Goal: Task Accomplishment & Management: Manage account settings

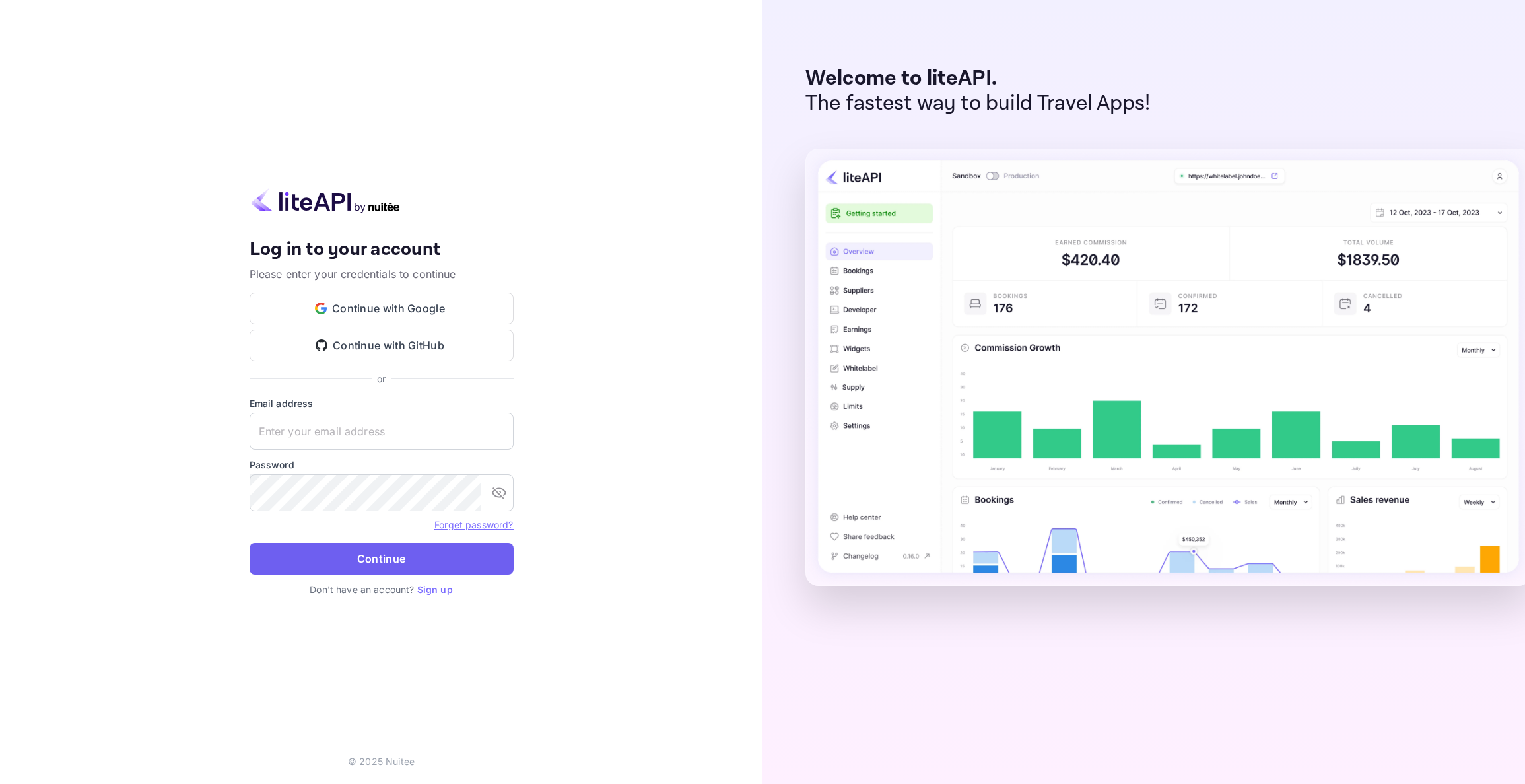
type input "[EMAIL_ADDRESS][DOMAIN_NAME]"
click at [395, 560] on button "Continue" at bounding box center [381, 559] width 264 height 32
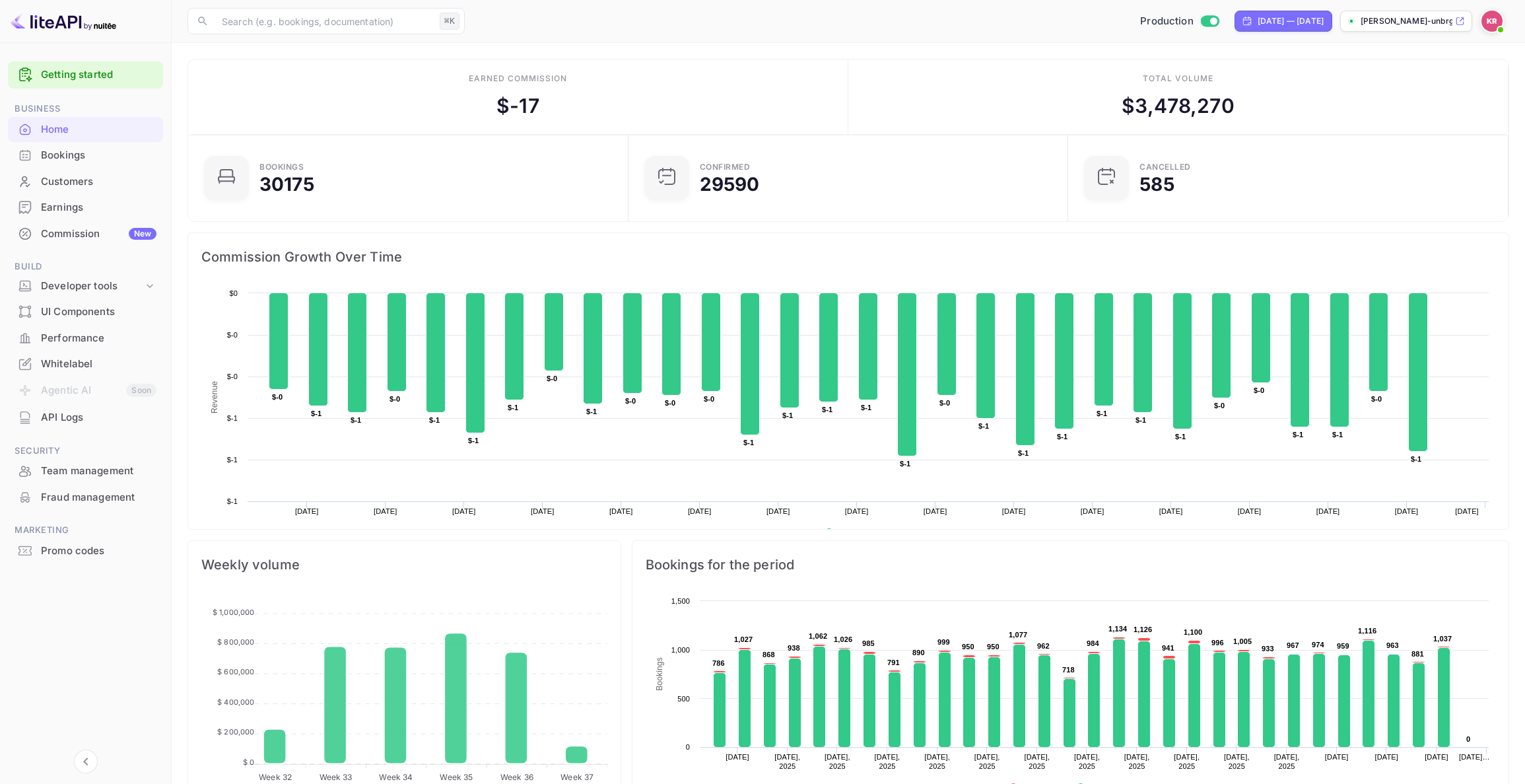
click at [74, 159] on div "Bookings" at bounding box center [99, 155] width 116 height 15
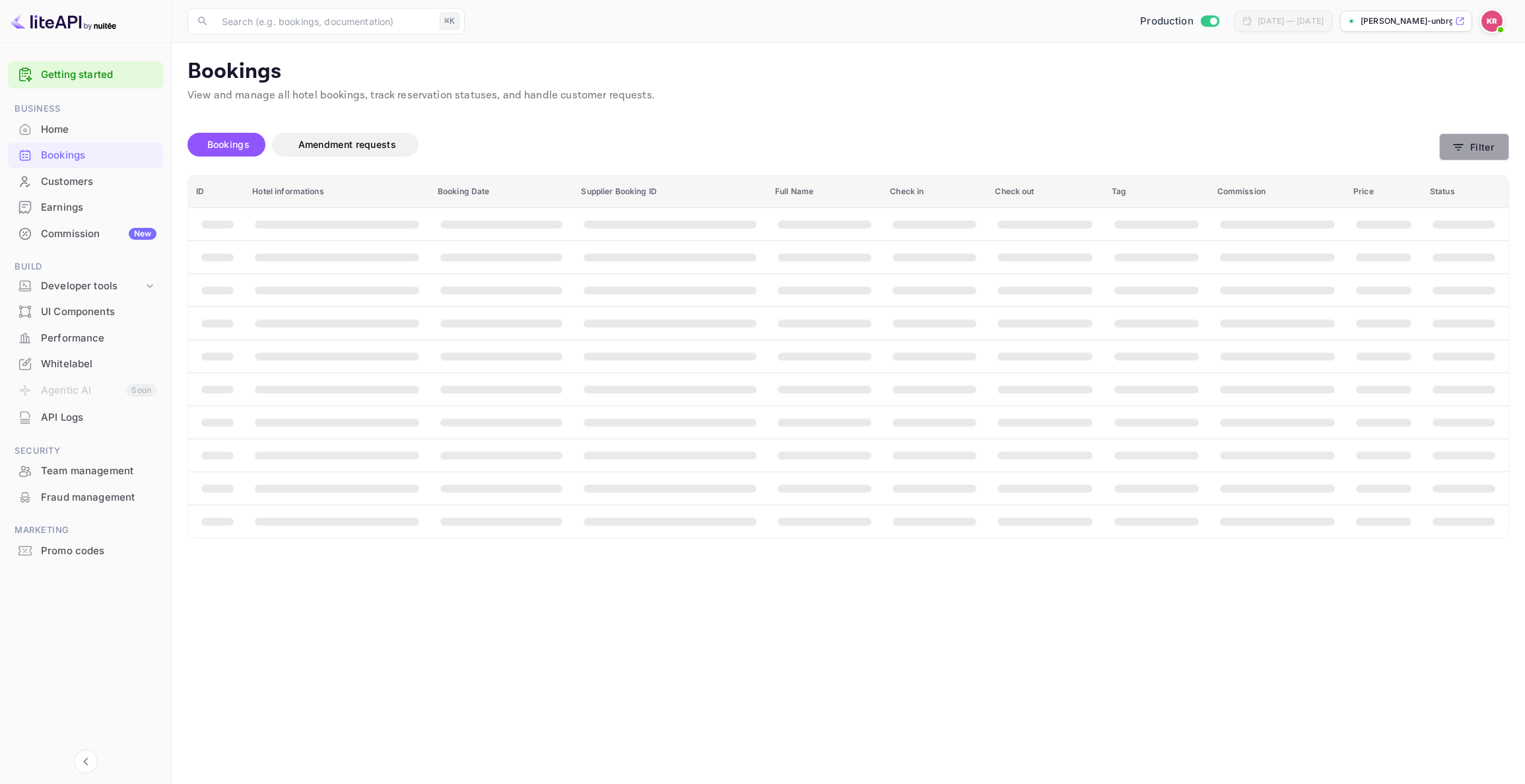
click at [1479, 150] on button "Filter" at bounding box center [1474, 146] width 70 height 27
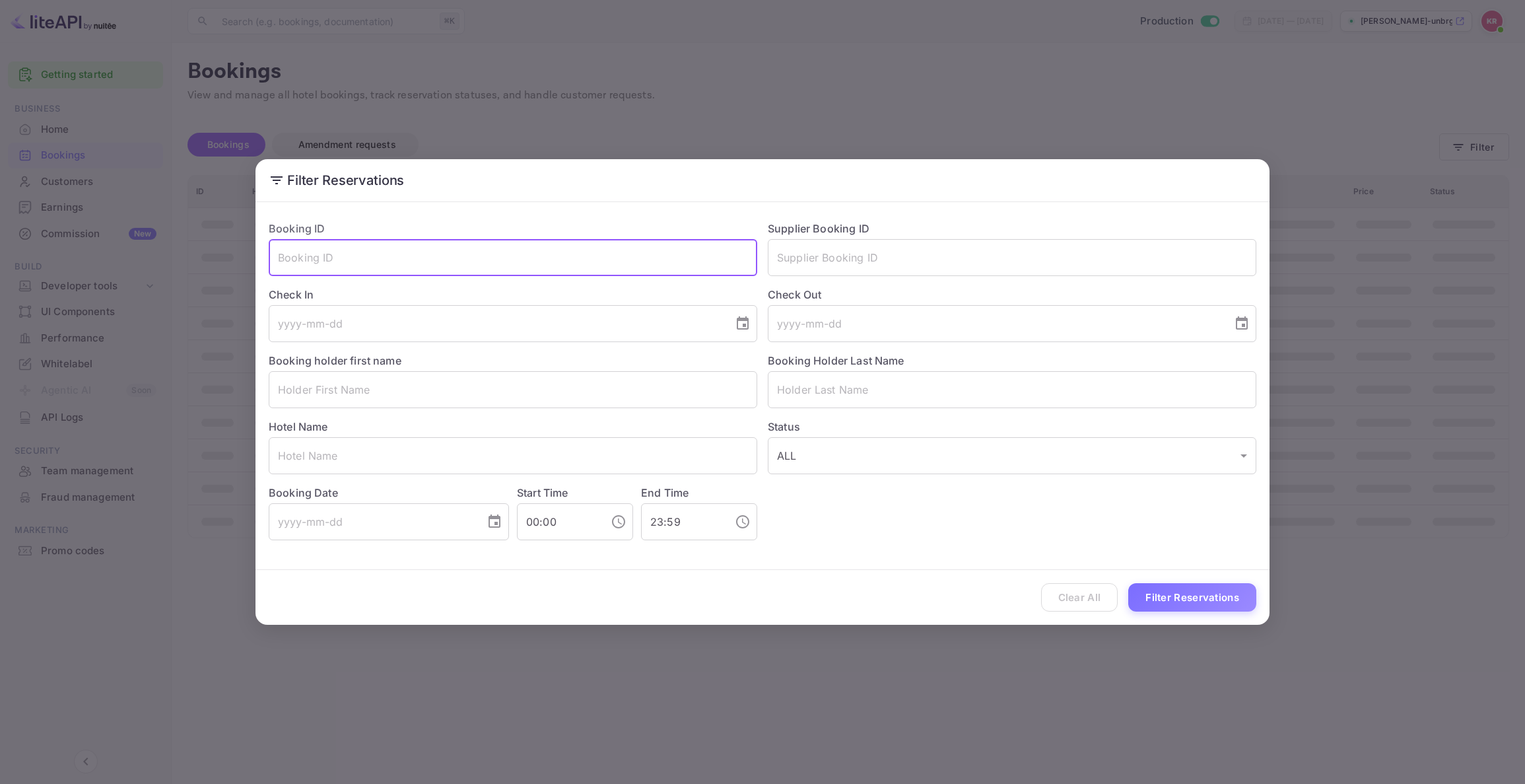
click at [308, 256] on input "text" at bounding box center [513, 257] width 488 height 37
paste input "qs3N27cai"
click at [283, 259] on input "qs3N27cai" at bounding box center [513, 257] width 488 height 37
type input "qs3N27cai"
click at [1189, 599] on button "Filter Reservations" at bounding box center [1193, 597] width 128 height 28
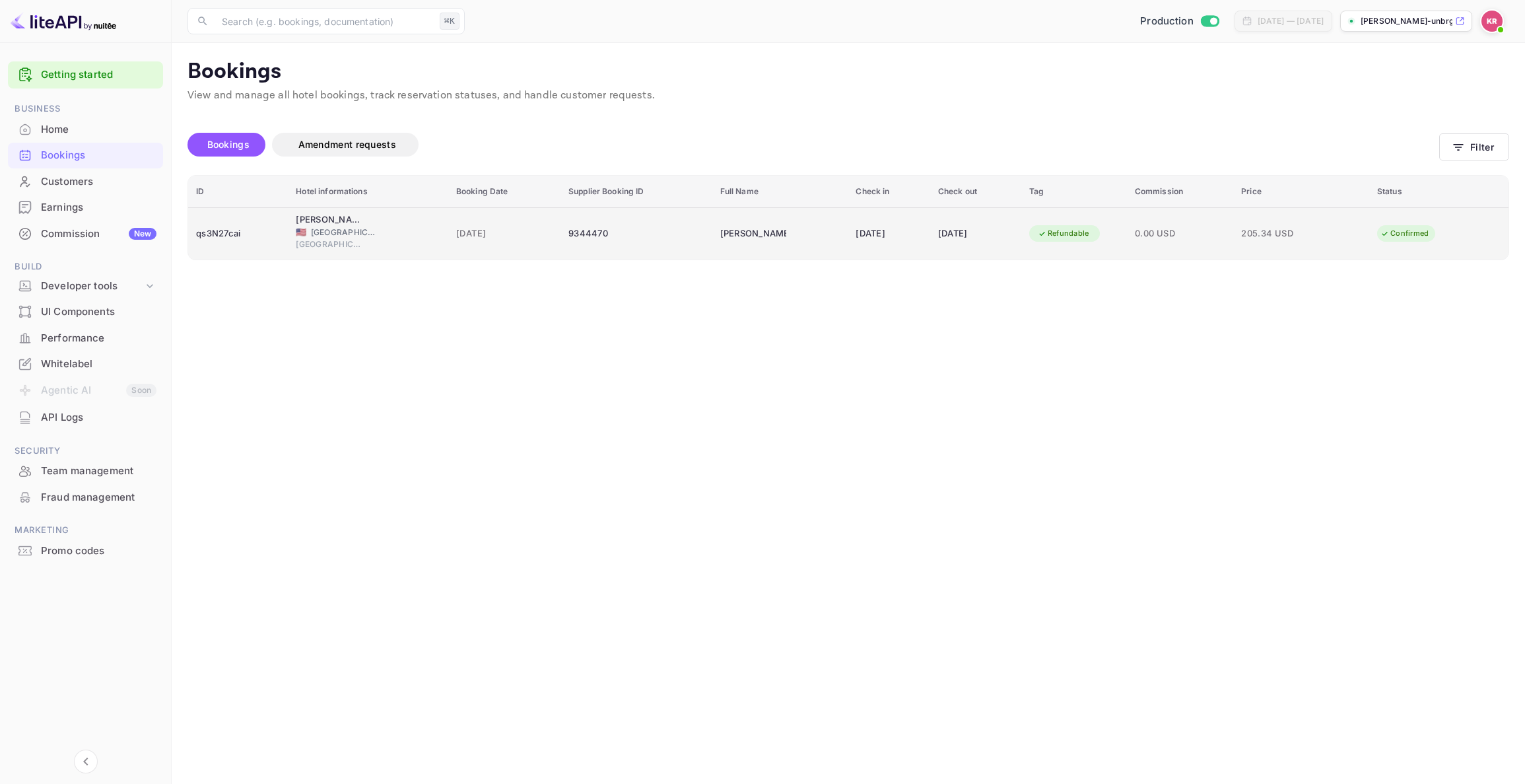
click at [350, 238] on span "[GEOGRAPHIC_DATA]" at bounding box center [329, 244] width 66 height 12
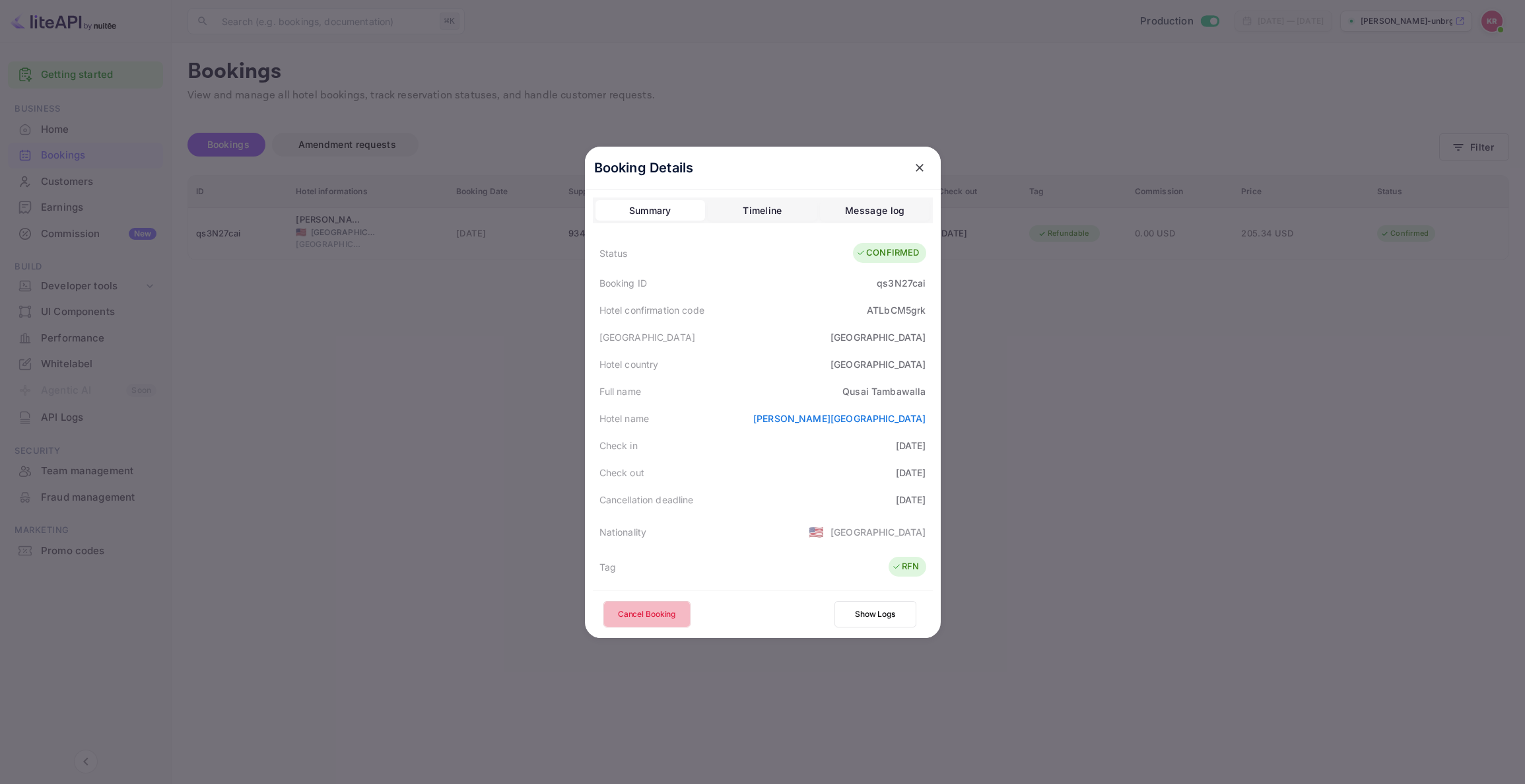
click at [635, 614] on button "Cancel Booking" at bounding box center [647, 614] width 87 height 26
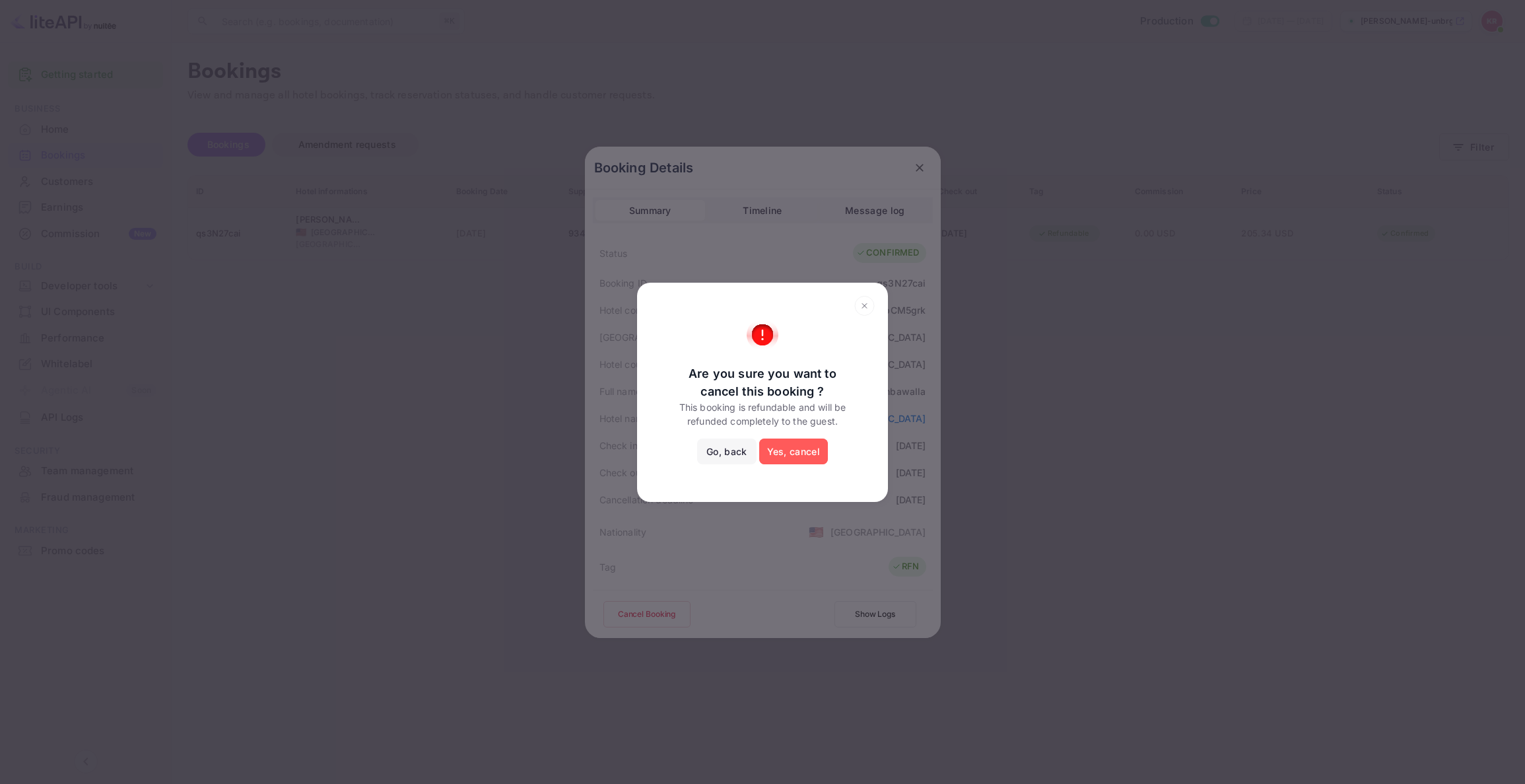
click at [779, 455] on button "Yes, cancel" at bounding box center [793, 452] width 69 height 26
